Goal: Browse casually

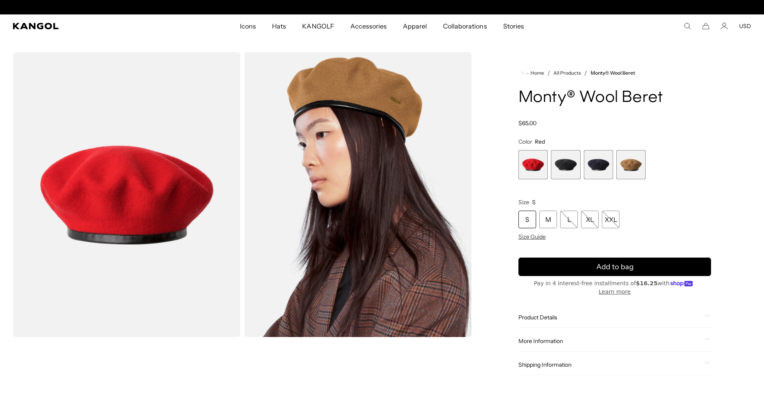
scroll to position [0, 165]
